Goal: Navigation & Orientation: Find specific page/section

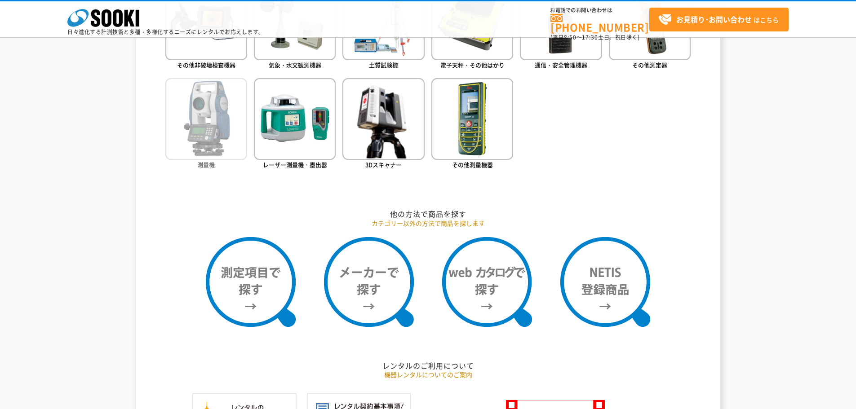
scroll to position [674, 0]
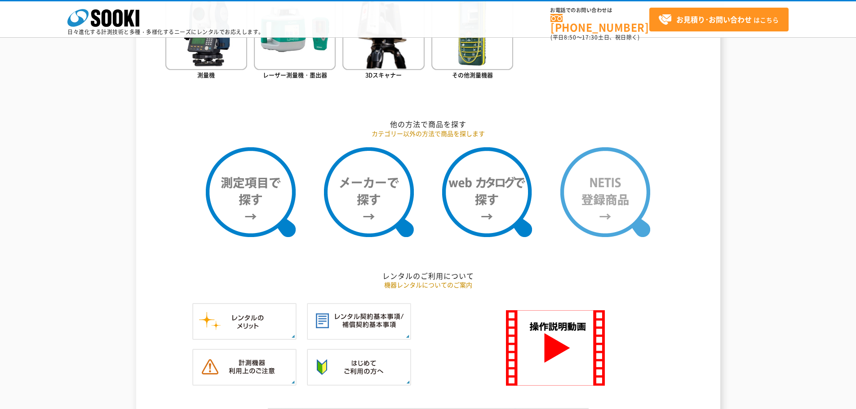
click at [611, 186] on img at bounding box center [605, 192] width 90 height 90
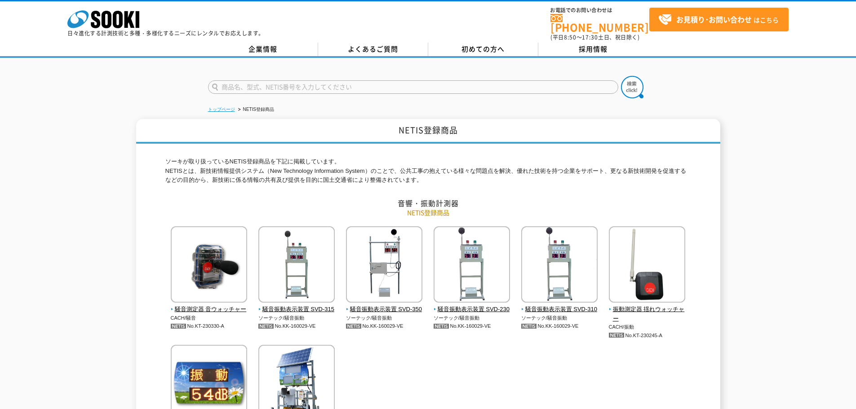
click at [225, 107] on link "トップページ" at bounding box center [221, 109] width 27 height 5
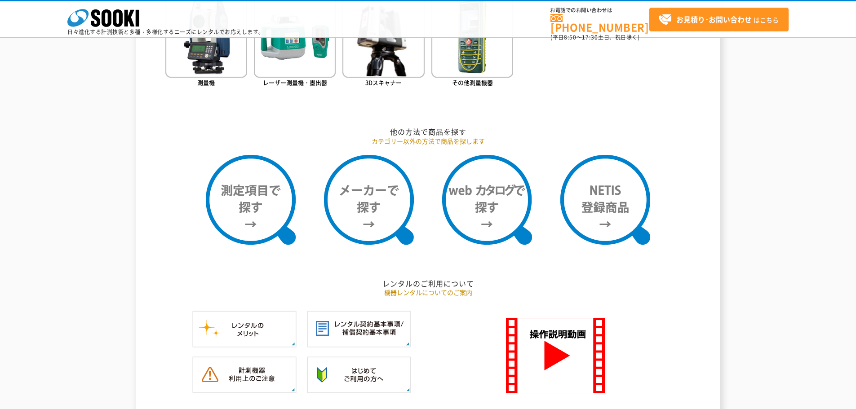
scroll to position [711, 0]
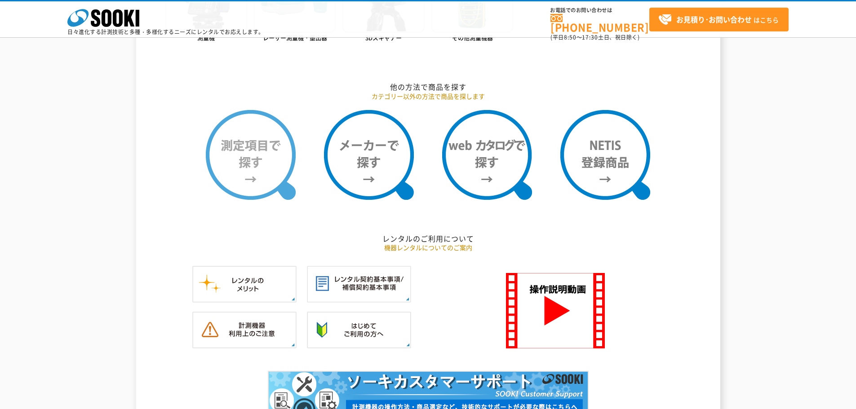
click at [273, 164] on img at bounding box center [251, 155] width 90 height 90
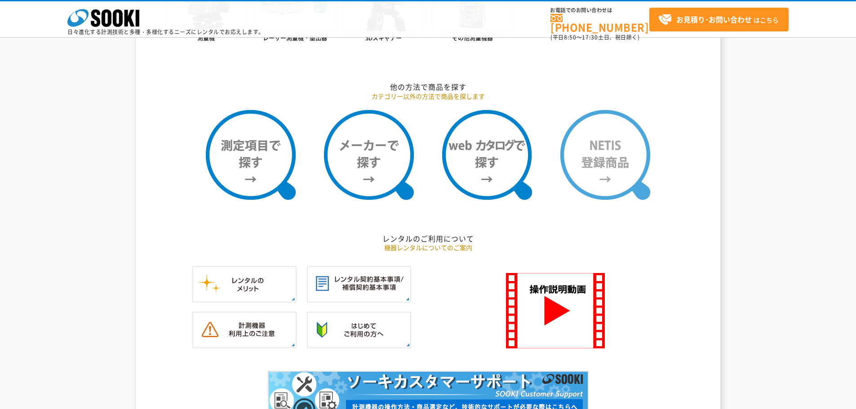
click at [599, 163] on img at bounding box center [605, 155] width 90 height 90
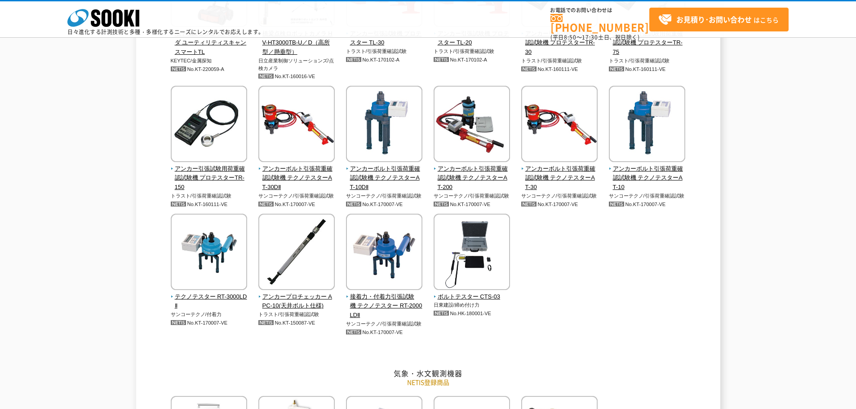
scroll to position [764, 0]
